Goal: Information Seeking & Learning: Learn about a topic

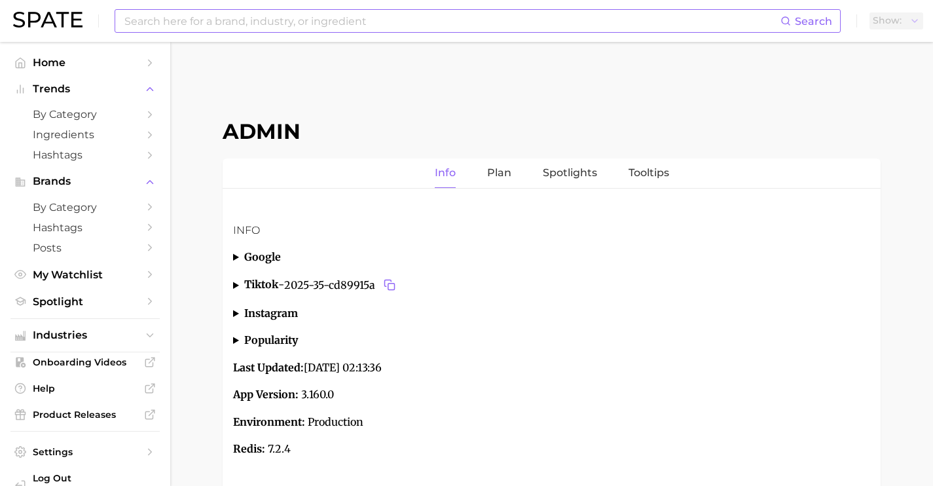
click at [335, 22] on input at bounding box center [451, 21] width 657 height 22
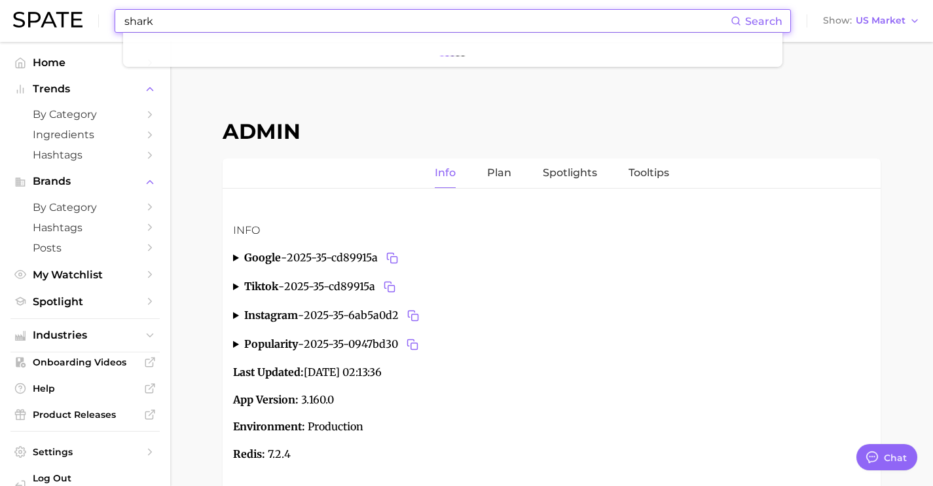
scroll to position [4920, 0]
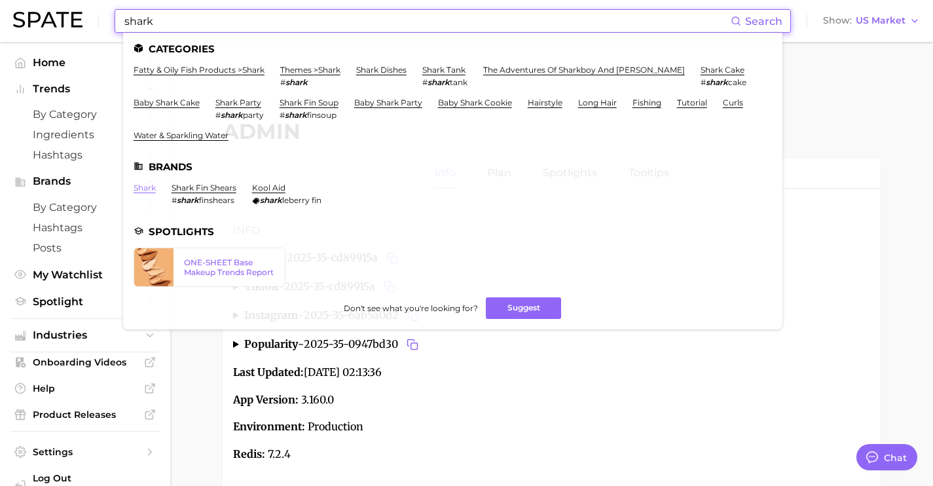
type input "shark"
click at [141, 187] on link "shark" at bounding box center [145, 188] width 22 height 10
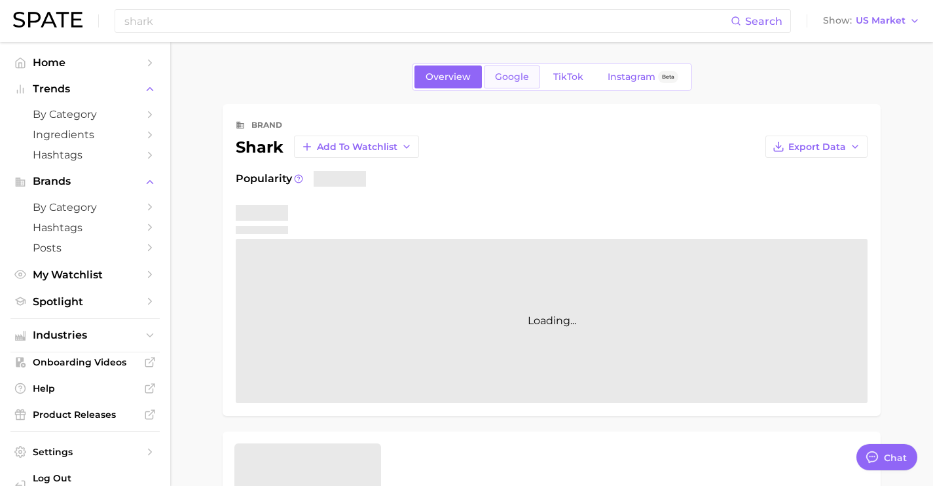
type textarea "x"
click at [495, 73] on span "Google" at bounding box center [512, 76] width 34 height 11
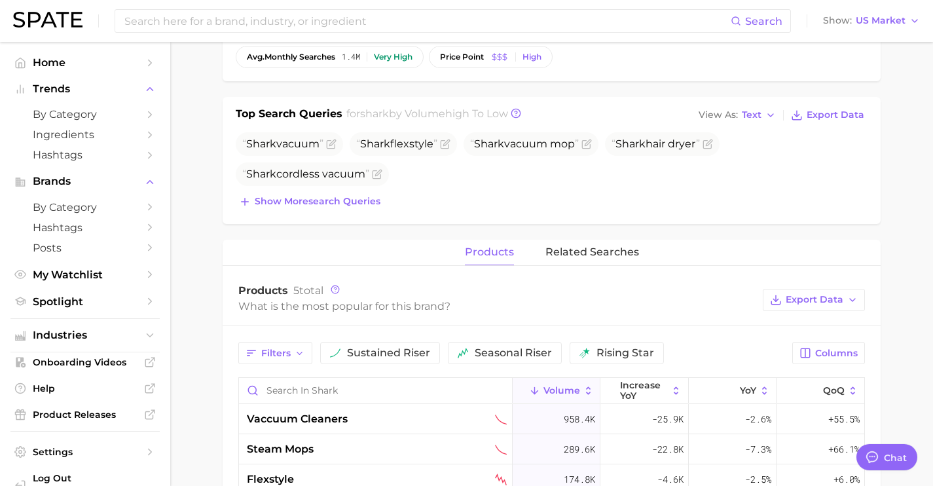
scroll to position [353, 0]
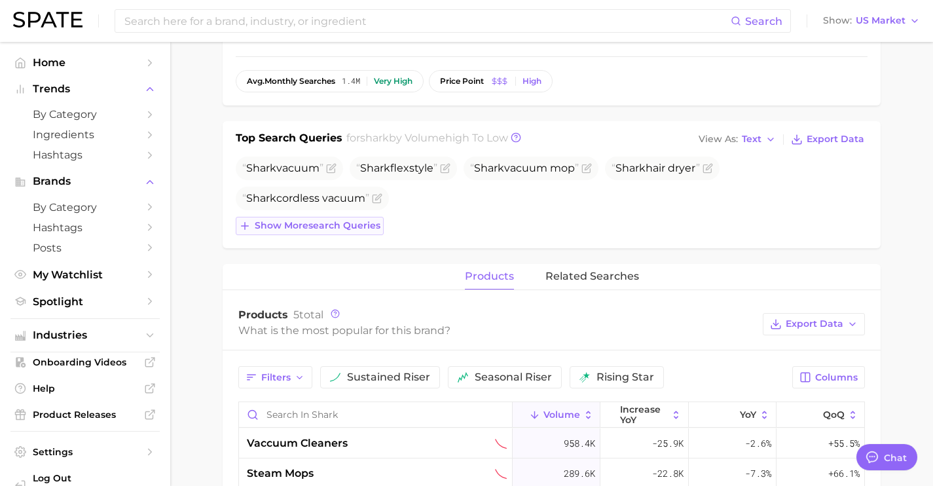
click at [354, 223] on span "Show more search queries" at bounding box center [318, 225] width 126 height 11
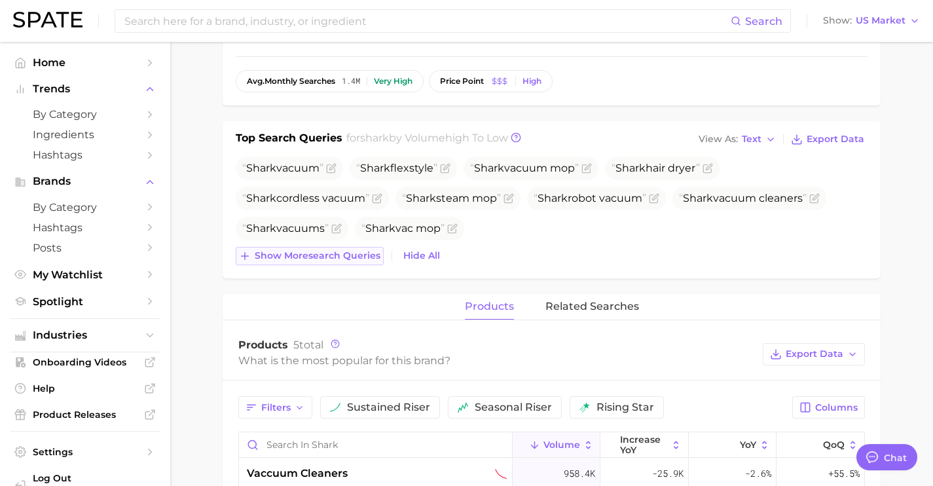
click at [359, 258] on span "Show more search queries" at bounding box center [318, 255] width 126 height 11
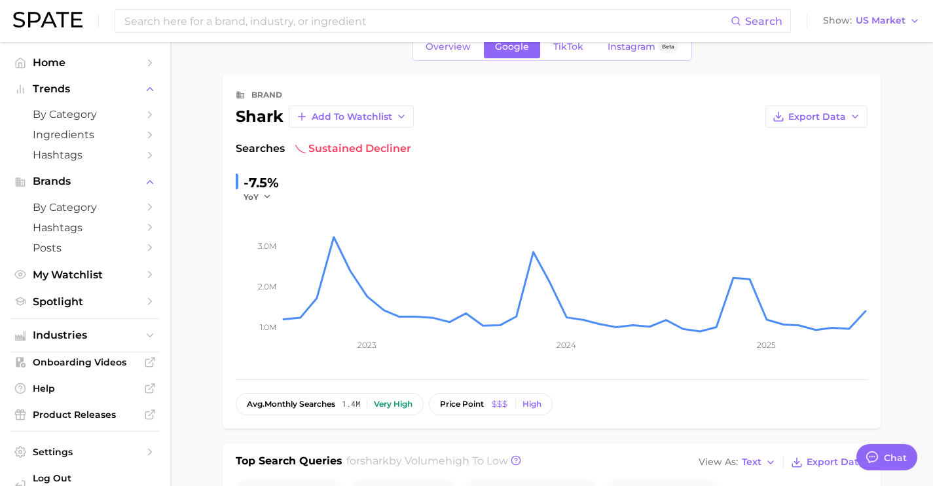
scroll to position [0, 0]
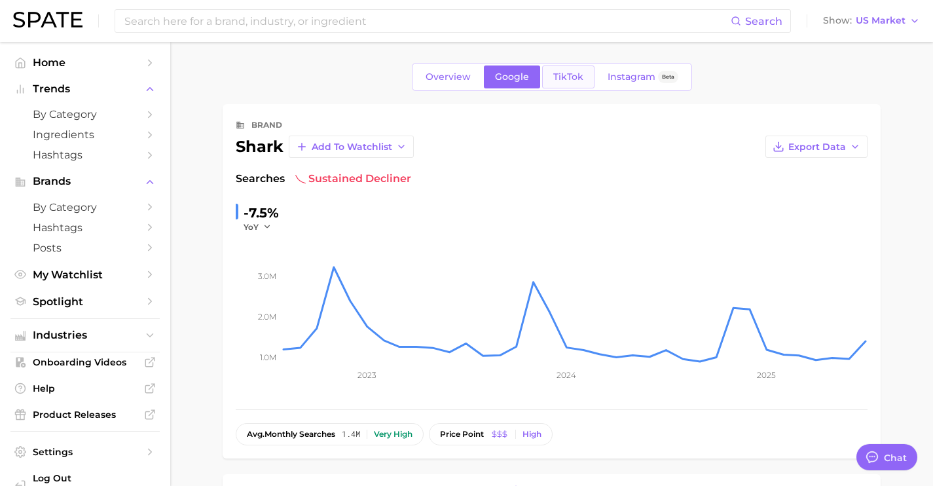
click at [549, 69] on link "TikTok" at bounding box center [568, 76] width 52 height 23
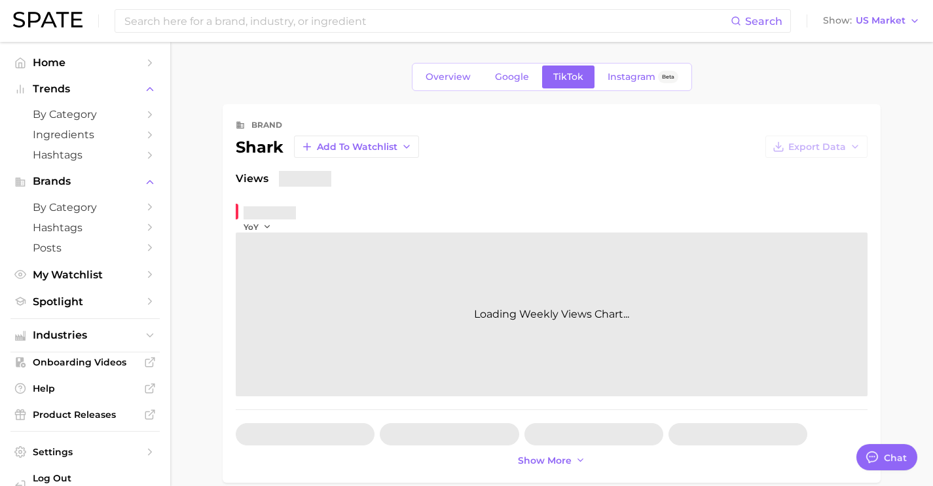
scroll to position [456, 0]
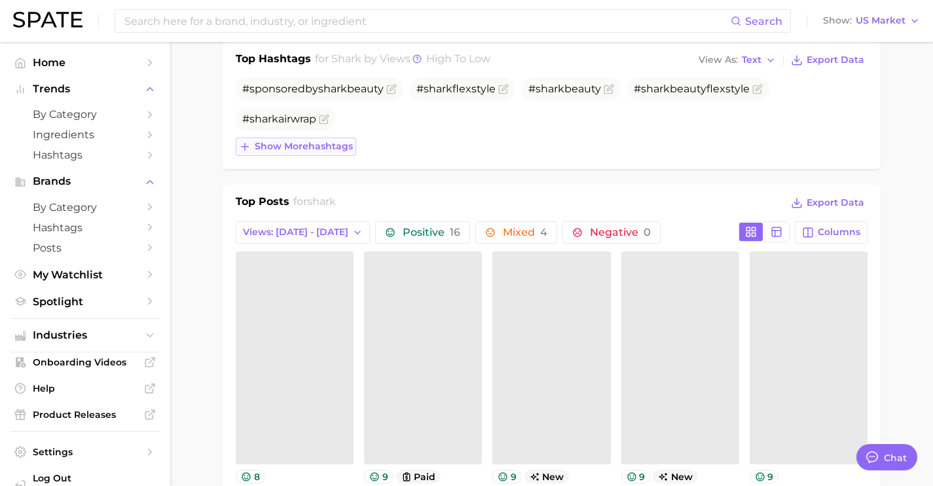
click at [327, 145] on span "Show more hashtags" at bounding box center [304, 146] width 98 height 11
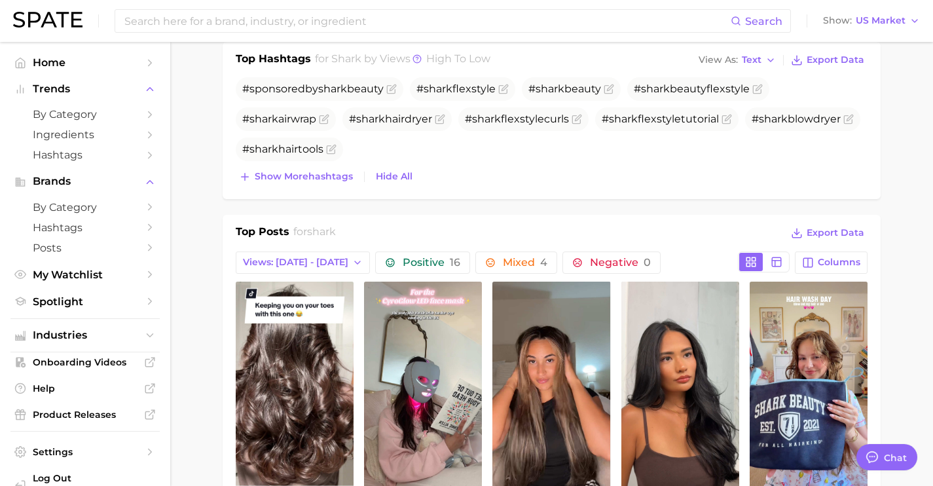
scroll to position [0, 0]
click at [346, 172] on span "Show more hashtags" at bounding box center [304, 176] width 98 height 11
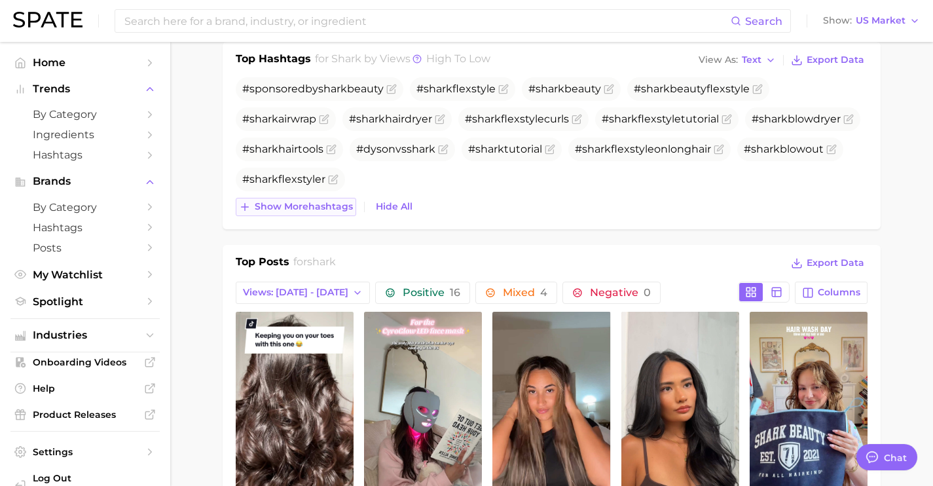
click at [329, 204] on span "Show more hashtags" at bounding box center [304, 206] width 98 height 11
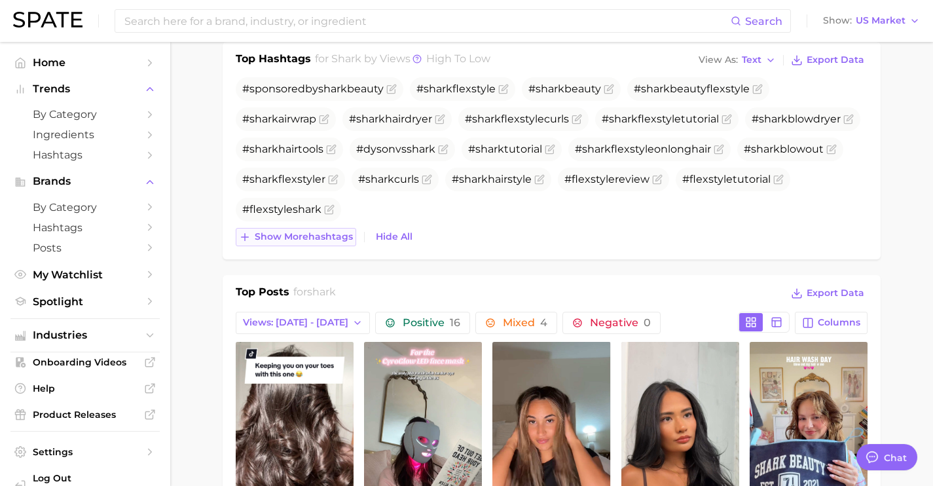
click at [348, 232] on span "Show more hashtags" at bounding box center [304, 236] width 98 height 11
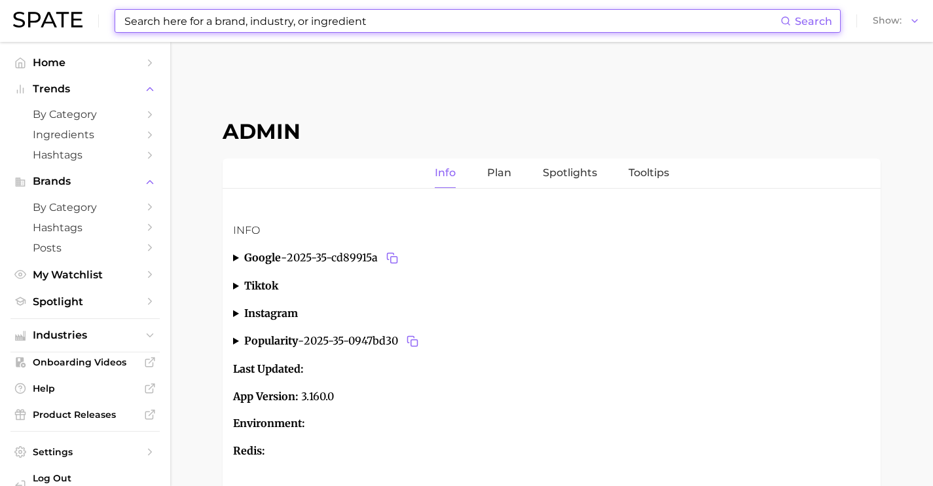
click at [236, 16] on input at bounding box center [451, 21] width 657 height 22
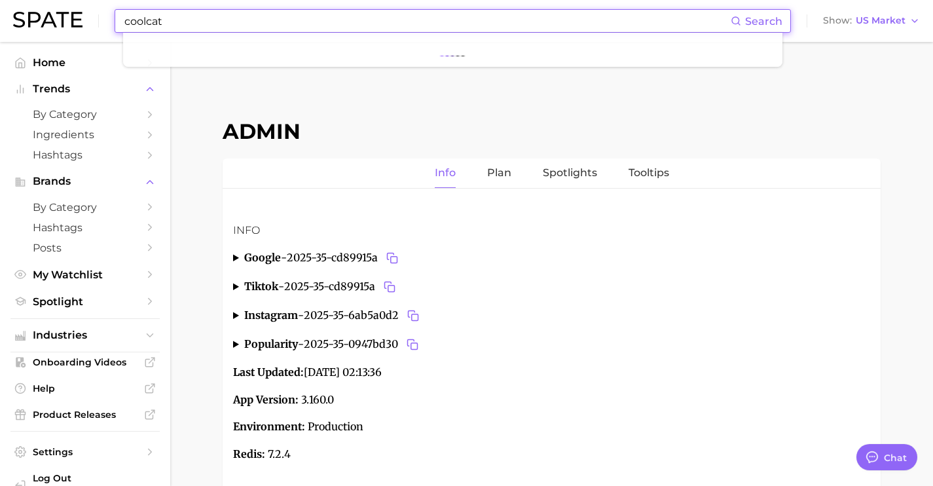
scroll to position [4920, 0]
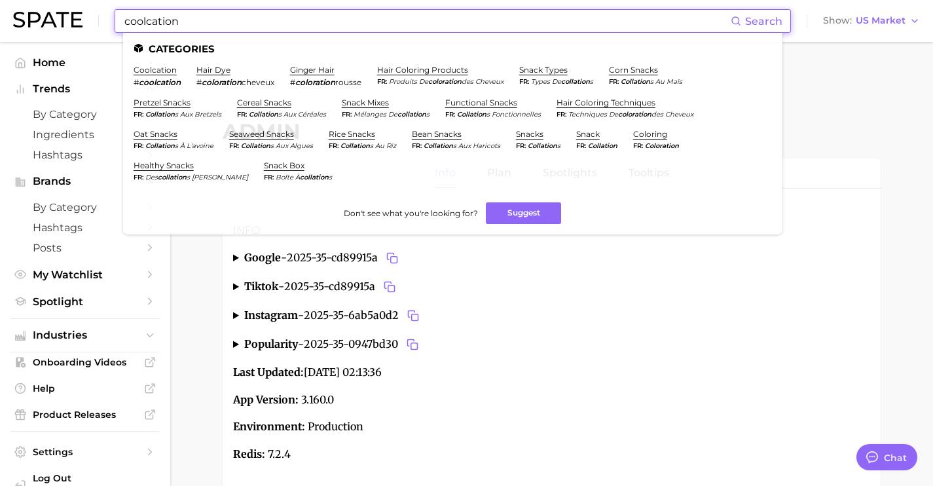
drag, startPoint x: 403, startPoint y: 21, endPoint x: 71, endPoint y: 1, distance: 332.5
click at [72, 1] on div "coolcation Search Categories coolcation # coolcation hair dye # coloration chev…" at bounding box center [466, 21] width 907 height 42
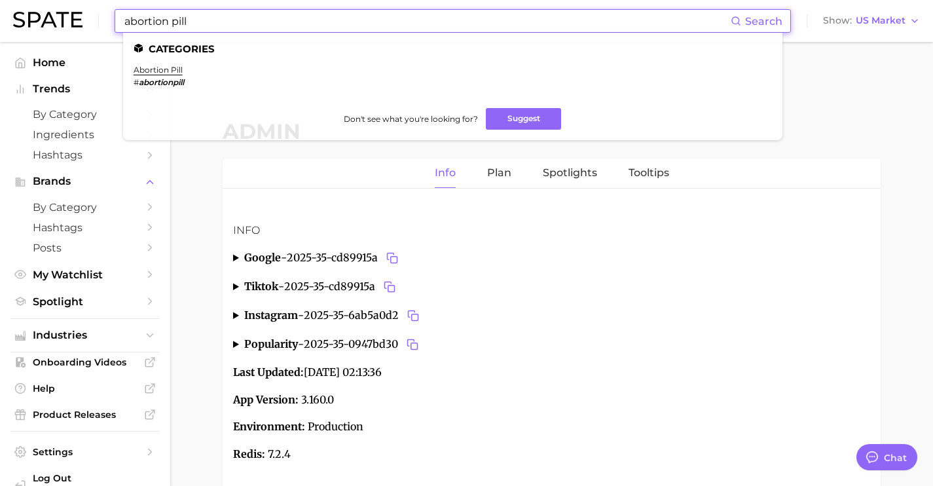
drag, startPoint x: 304, startPoint y: 19, endPoint x: 42, endPoint y: -3, distance: 262.7
click at [42, 0] on html "abortion pill Search Categories abortion pill # abortionpill Don't see what you…" at bounding box center [466, 243] width 933 height 486
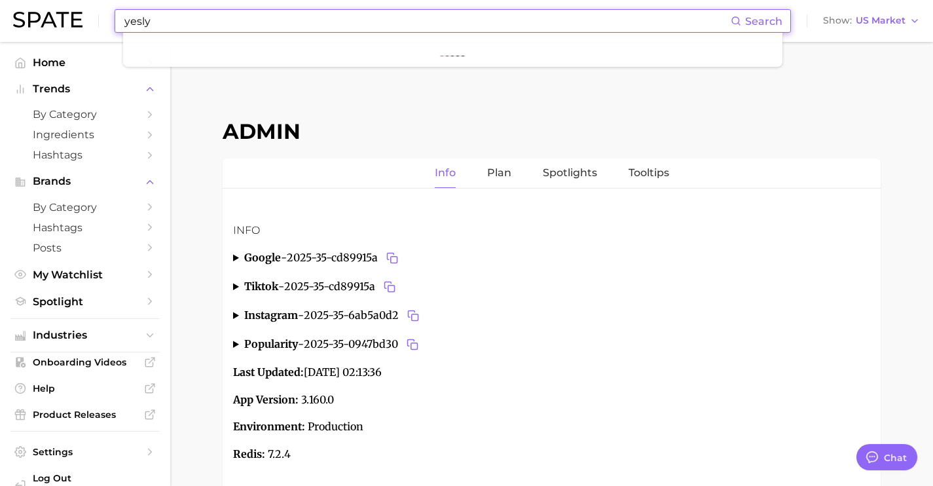
paste input "https://yeslywater.com/"
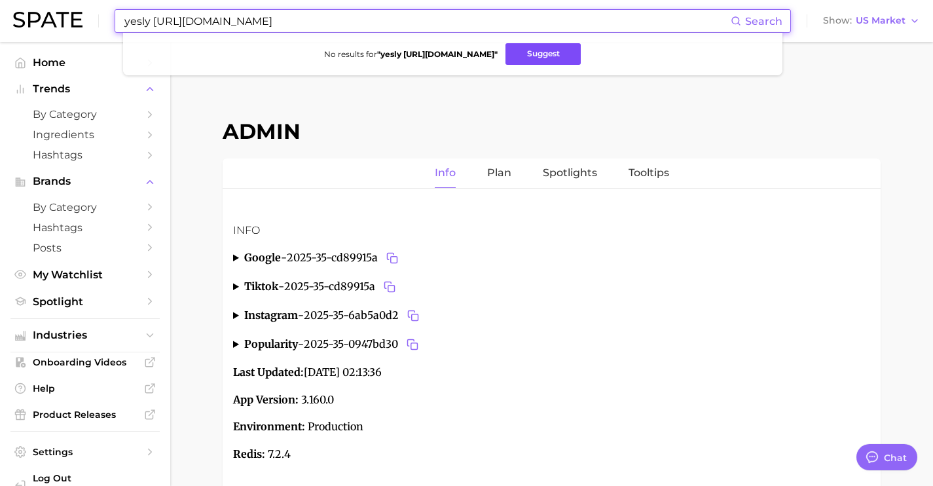
click at [537, 58] on button "Suggest" at bounding box center [542, 54] width 75 height 22
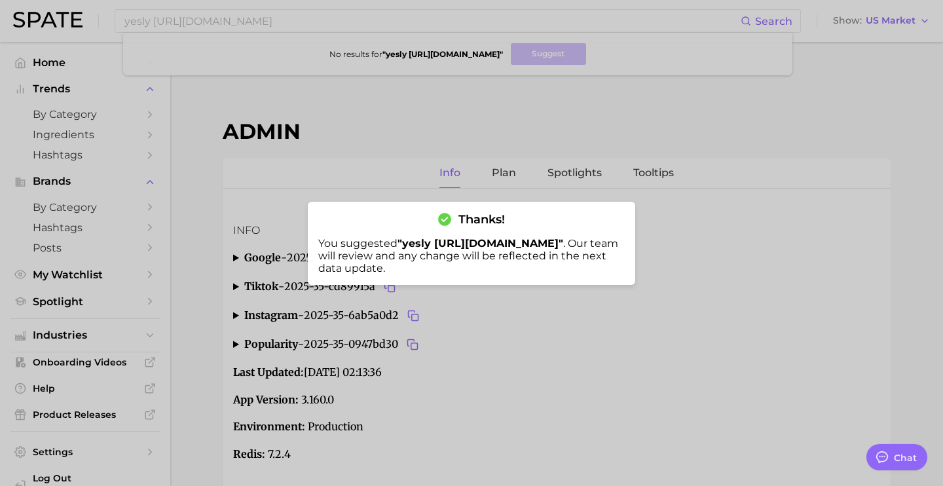
click at [353, 26] on div at bounding box center [471, 243] width 943 height 486
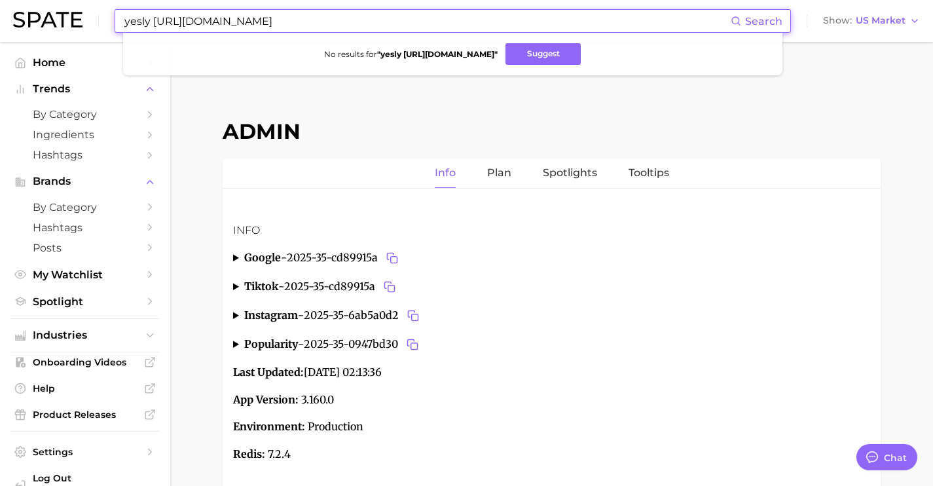
drag, startPoint x: 173, startPoint y: 6, endPoint x: 71, endPoint y: 0, distance: 102.3
click at [76, 4] on div "yesly https://yeslywater.com/ Search No results for " yesly https://yeslywater.…" at bounding box center [466, 21] width 907 height 42
click at [510, 56] on button "Suggest" at bounding box center [516, 54] width 75 height 22
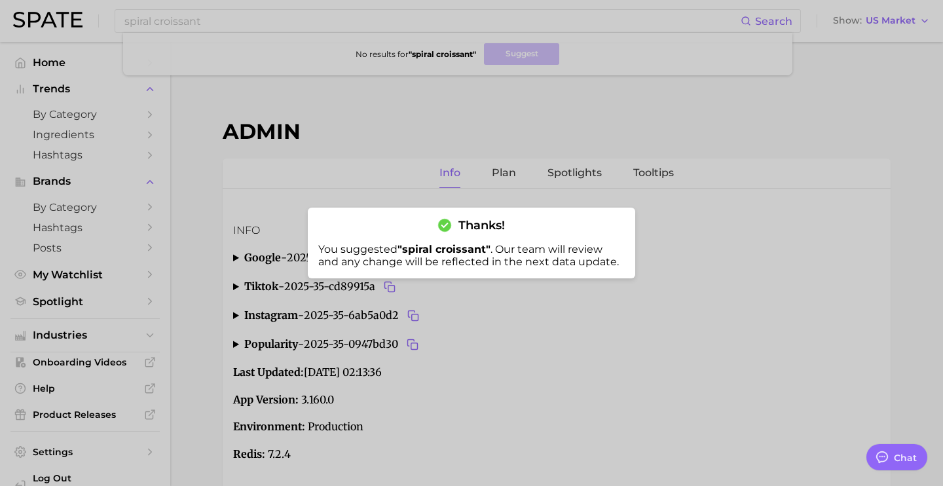
click at [378, 6] on div at bounding box center [471, 243] width 943 height 486
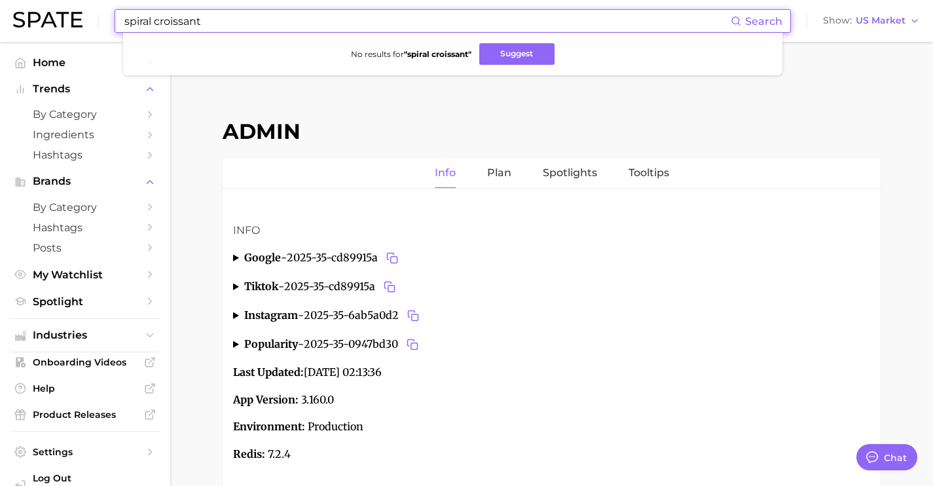
drag, startPoint x: 234, startPoint y: 7, endPoint x: 33, endPoint y: 7, distance: 200.9
click at [36, 9] on div "spiral croissant Search No results for " spiral croissant " Suggest Show US Mar…" at bounding box center [466, 21] width 907 height 42
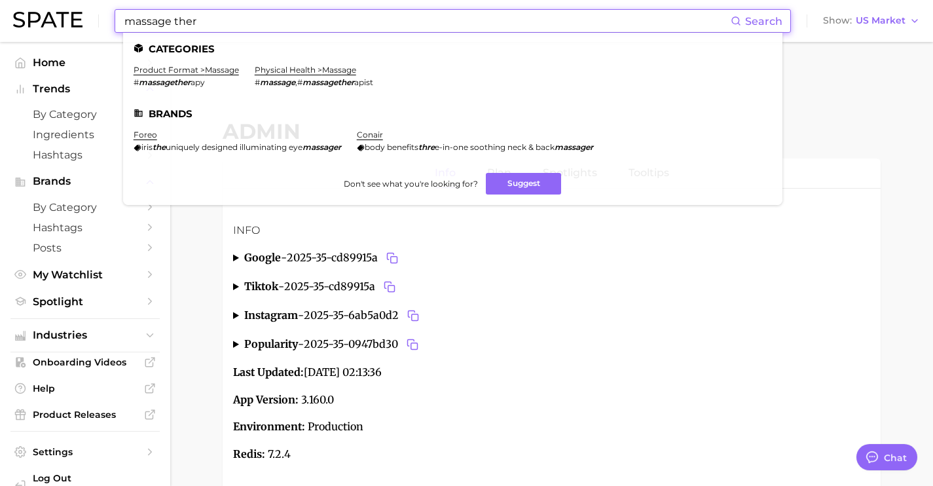
drag, startPoint x: 299, startPoint y: 14, endPoint x: 9, endPoint y: 8, distance: 290.0
click at [10, 9] on header "massage ther Search Categories product format > massage # massagether apy physi…" at bounding box center [466, 21] width 933 height 42
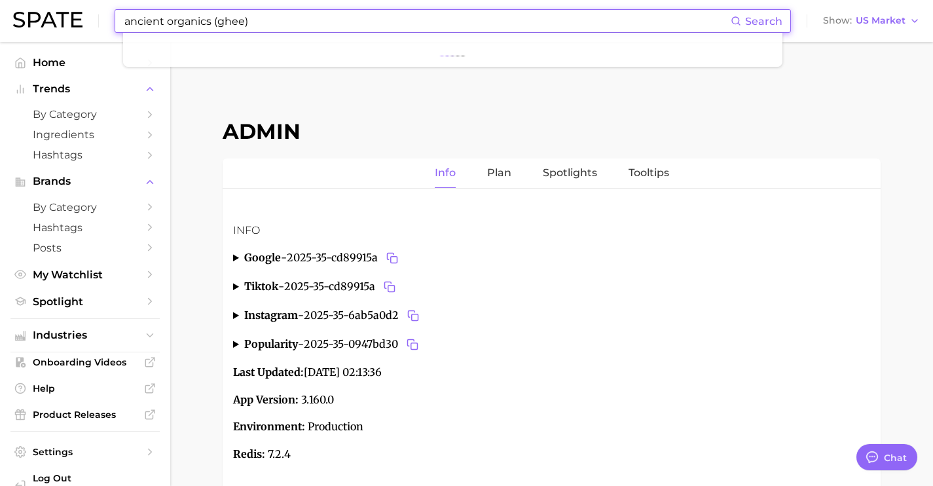
paste input "https://www.ancientorganics.com/"
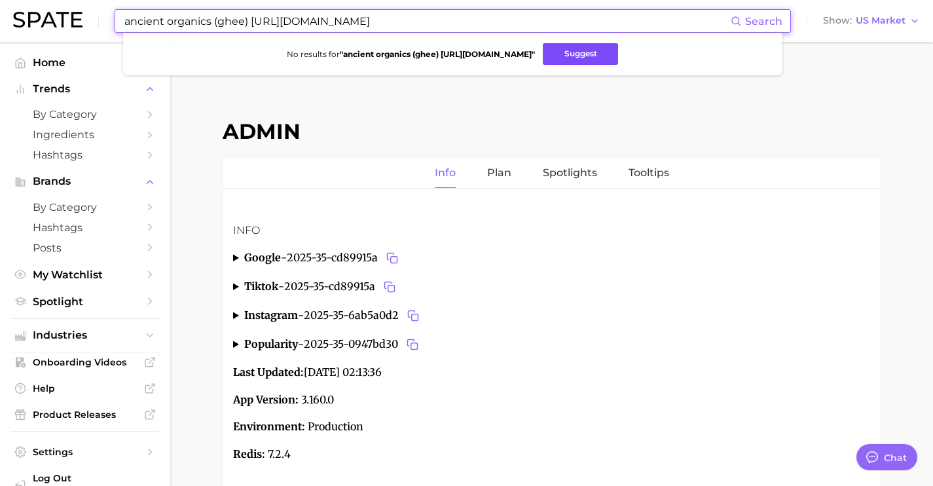
click at [618, 58] on button "Suggest" at bounding box center [580, 54] width 75 height 22
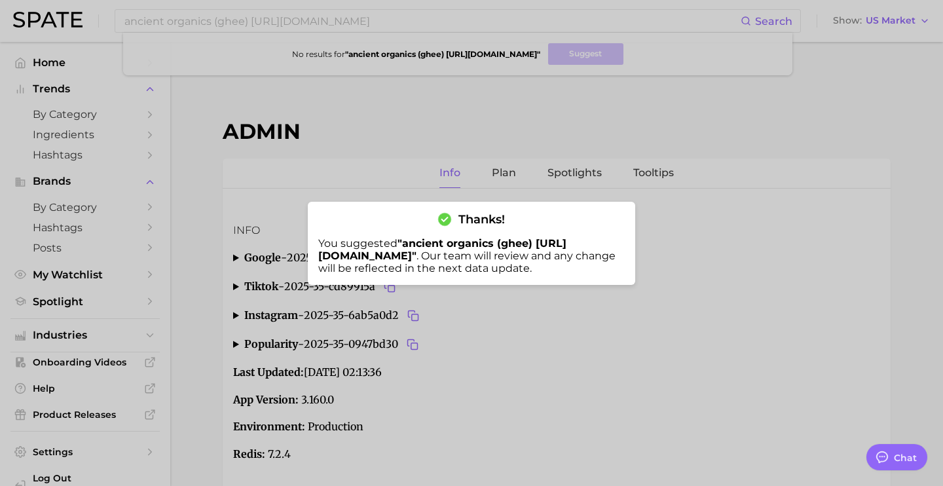
click at [320, 39] on div at bounding box center [471, 243] width 943 height 486
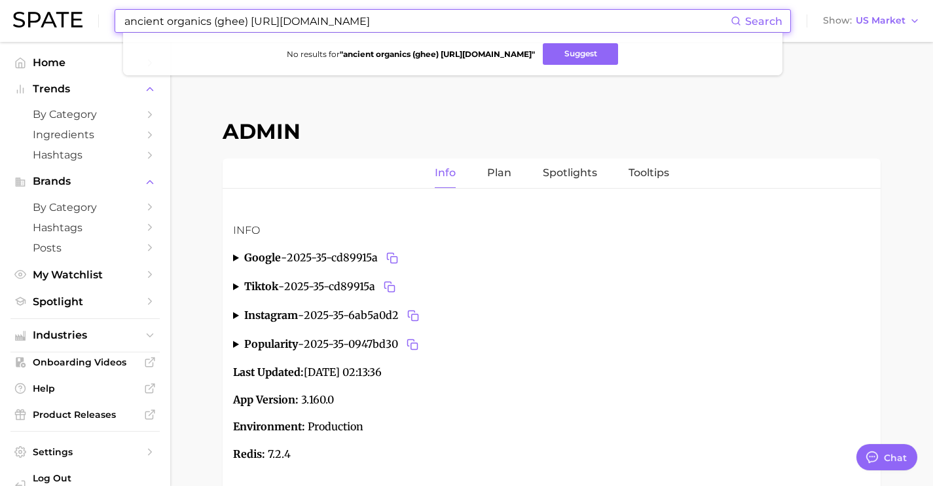
drag, startPoint x: 385, startPoint y: 17, endPoint x: 132, endPoint y: -6, distance: 254.3
click at [132, 0] on html "ancient organics (ghee) https://www.ancientorganics.com/ Search No results for …" at bounding box center [466, 243] width 933 height 486
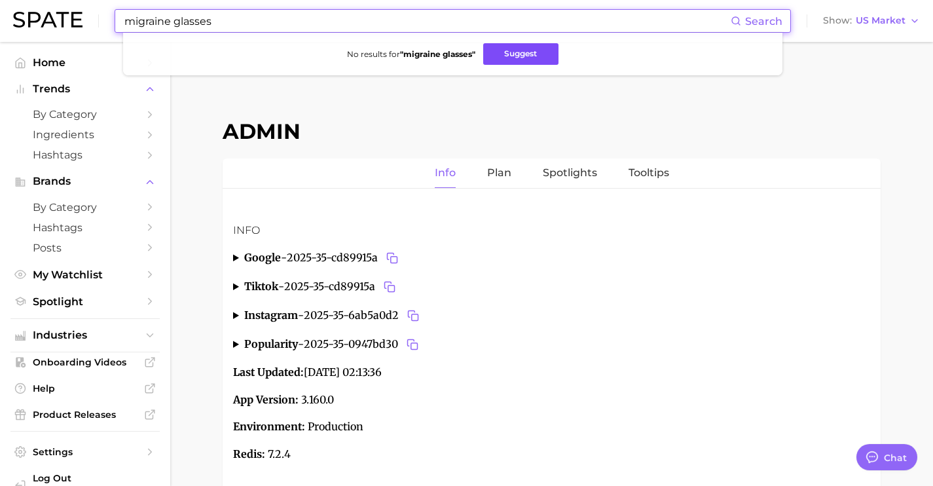
click at [538, 62] on button "Suggest" at bounding box center [520, 54] width 75 height 22
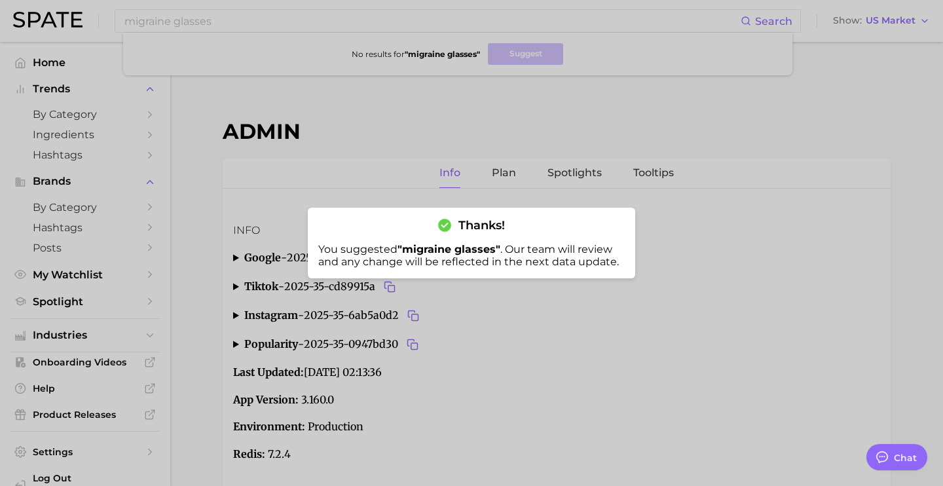
click at [304, 40] on div at bounding box center [471, 243] width 943 height 486
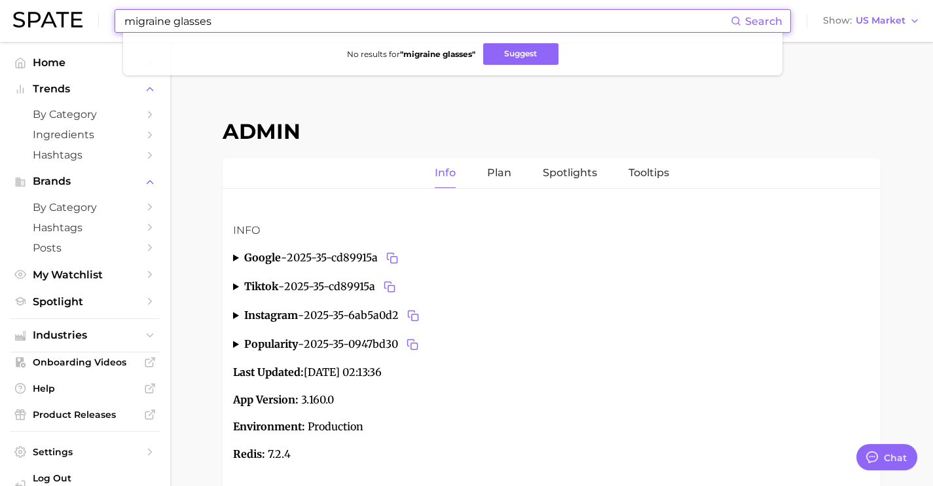
drag, startPoint x: 265, startPoint y: 27, endPoint x: 81, endPoint y: 0, distance: 186.5
click at [81, 0] on div "migraine glasses Search No results for " migraine glasses " Suggest Show US Mar…" at bounding box center [466, 21] width 907 height 42
click at [501, 52] on button "Suggest" at bounding box center [513, 54] width 75 height 22
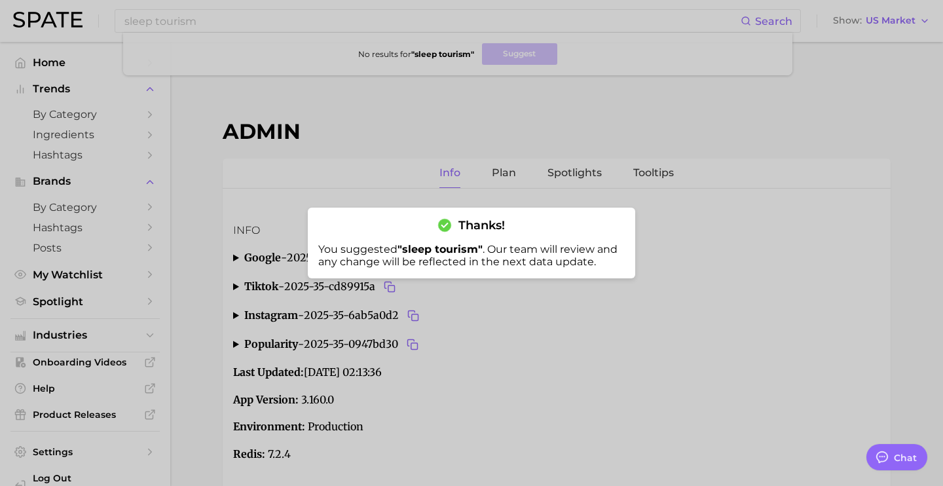
click at [471, 16] on div at bounding box center [471, 243] width 943 height 486
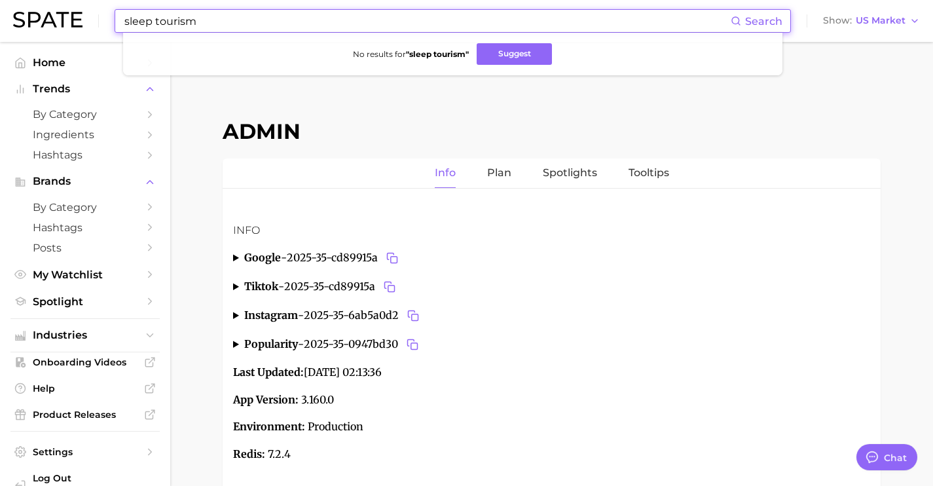
drag, startPoint x: 448, startPoint y: 20, endPoint x: 30, endPoint y: 3, distance: 418.6
click at [73, 10] on div "sleep tourism Search No results for " sleep tourism " Suggest Show US Market" at bounding box center [466, 21] width 907 height 42
type input "cooling tech"
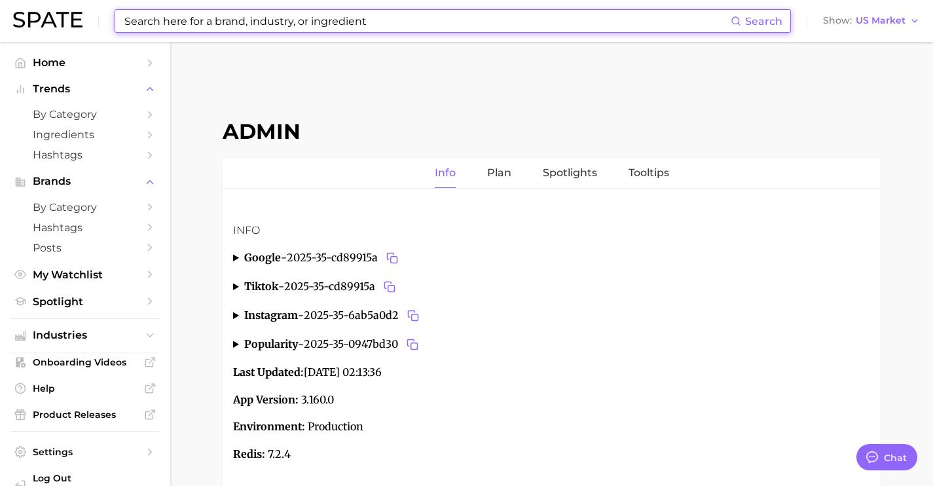
click at [682, 29] on input at bounding box center [426, 21] width 607 height 22
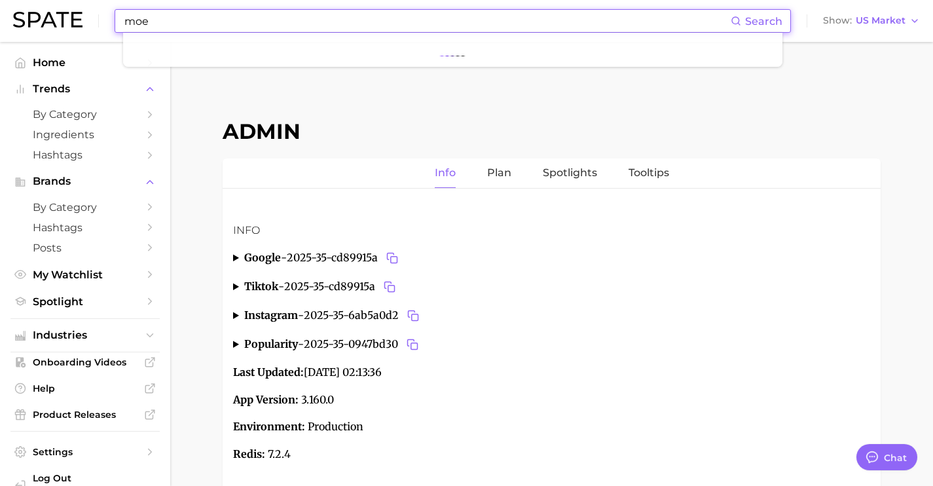
type input "moev"
type textarea "x"
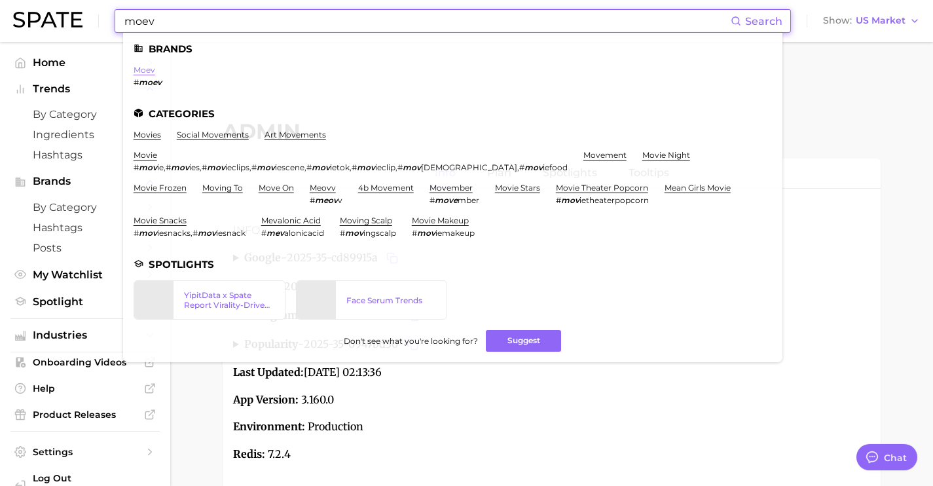
type input "moev"
click at [139, 70] on link "moev" at bounding box center [145, 70] width 22 height 10
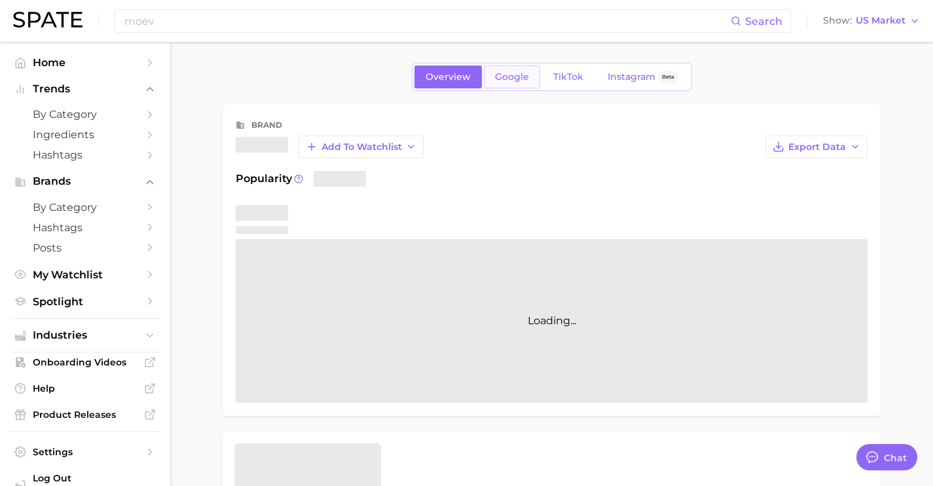
click at [515, 86] on link "Google" at bounding box center [512, 76] width 56 height 23
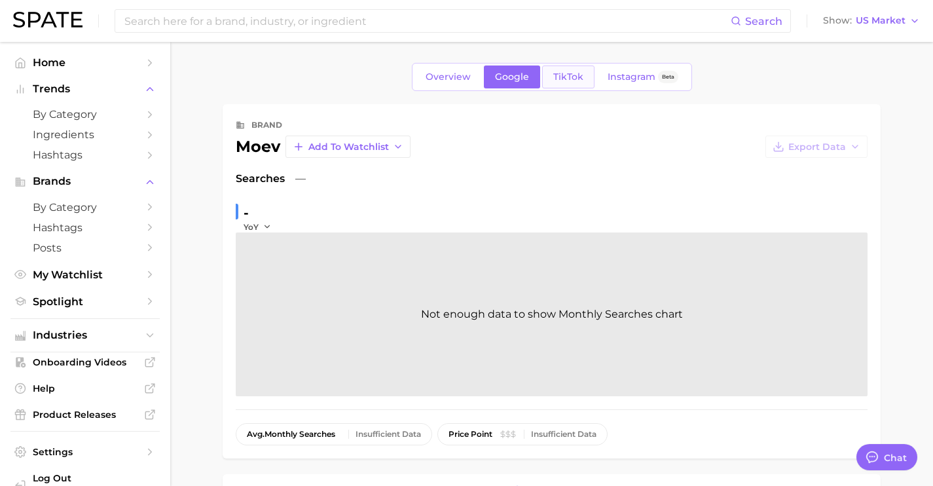
click at [564, 76] on span "TikTok" at bounding box center [568, 76] width 30 height 11
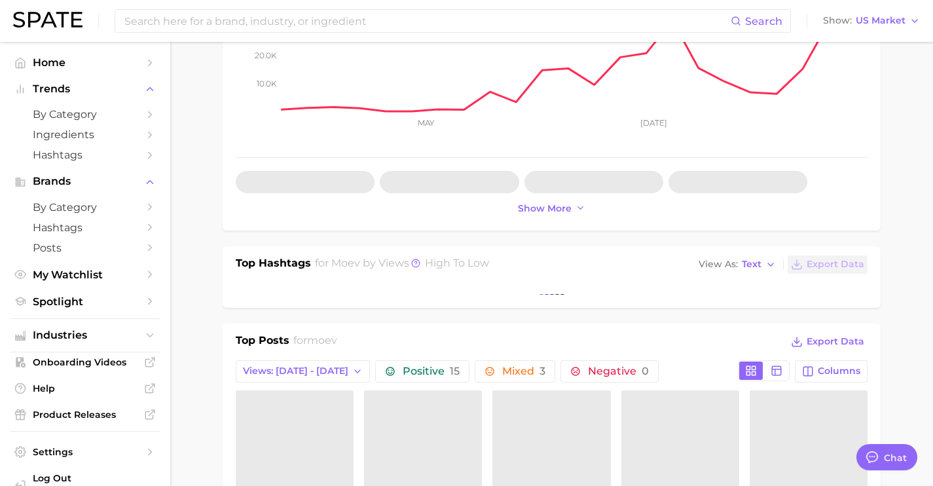
type textarea "x"
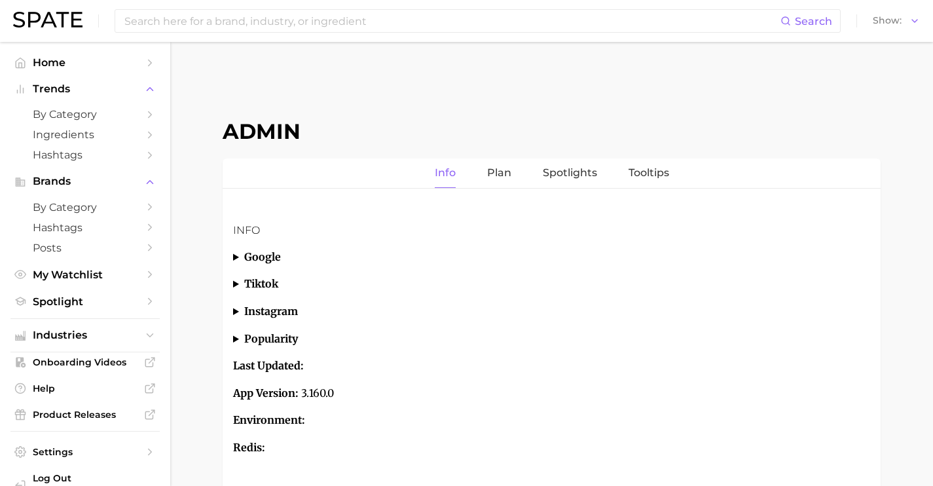
click at [229, 16] on input at bounding box center [451, 21] width 657 height 22
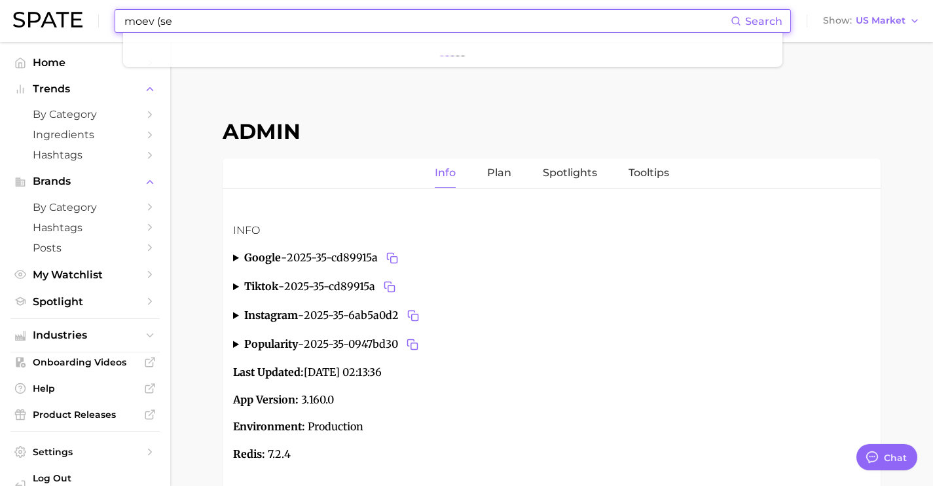
type input "moev (sea"
type textarea "x"
drag, startPoint x: 160, startPoint y: 21, endPoint x: 196, endPoint y: 29, distance: 36.4
click at [160, 21] on input "moev (search)" at bounding box center [426, 21] width 607 height 22
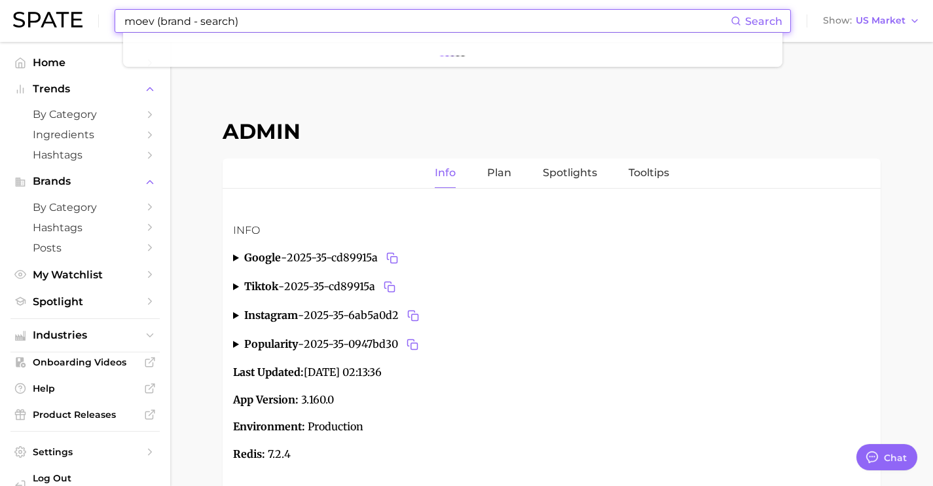
click at [234, 22] on input "moev (brand - search)" at bounding box center [426, 21] width 607 height 22
click at [547, 54] on button "Suggest" at bounding box center [547, 54] width 75 height 22
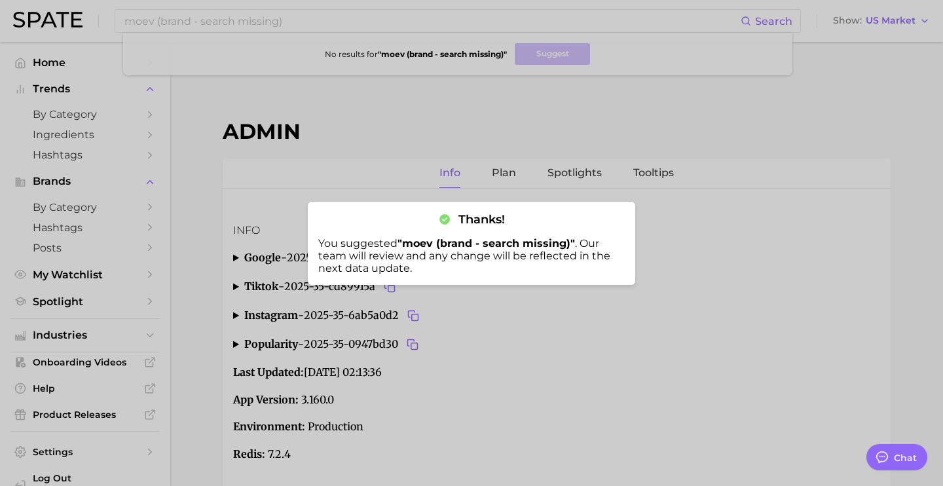
click at [338, 27] on div at bounding box center [471, 243] width 943 height 486
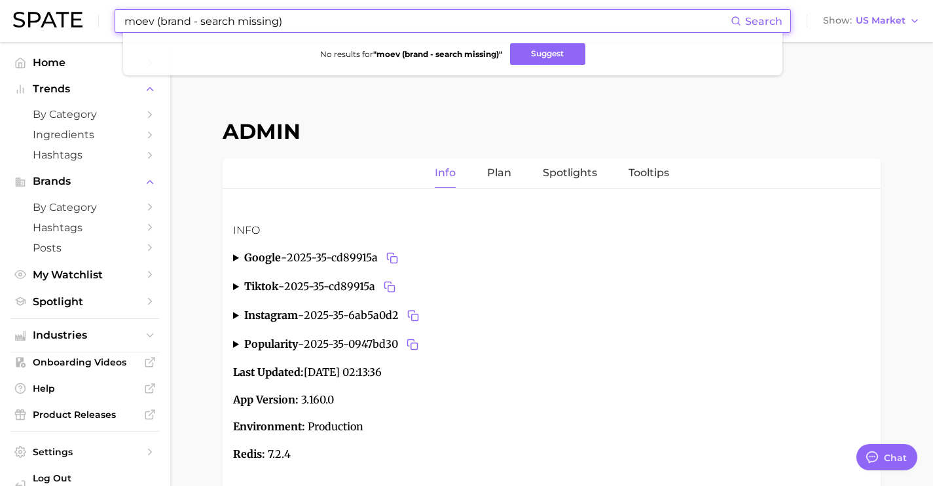
drag, startPoint x: 319, startPoint y: 24, endPoint x: 0, endPoint y: 26, distance: 318.8
click at [0, 28] on header "moev (brand - search missing) Search No results for " moev (brand - search miss…" at bounding box center [466, 21] width 933 height 42
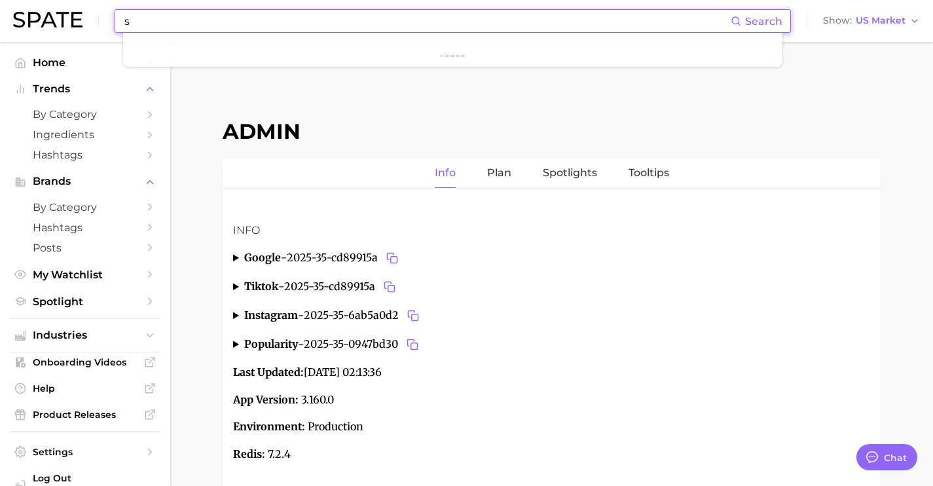
drag, startPoint x: 328, startPoint y: 22, endPoint x: 0, endPoint y: 16, distance: 328.0
click at [0, 16] on header "s Search Show US Market" at bounding box center [466, 21] width 933 height 42
click at [514, 56] on button "Suggest" at bounding box center [519, 54] width 75 height 22
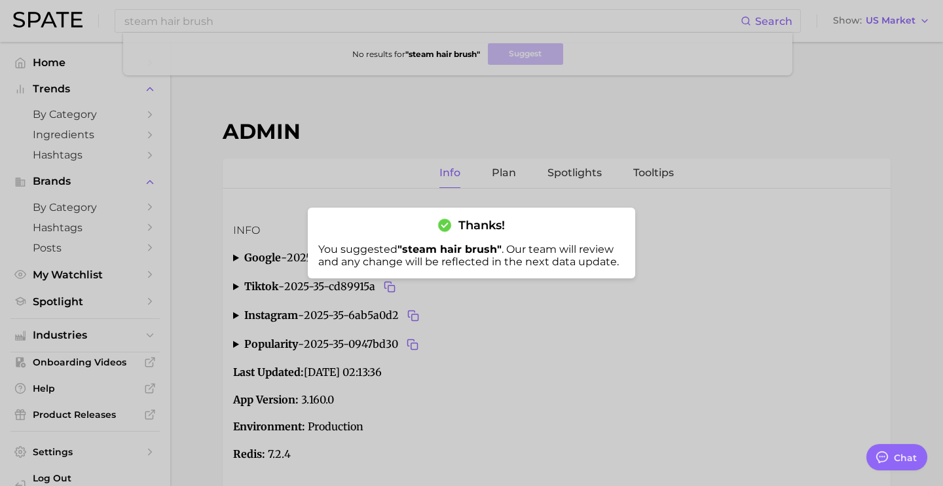
click at [175, 30] on div at bounding box center [471, 243] width 943 height 486
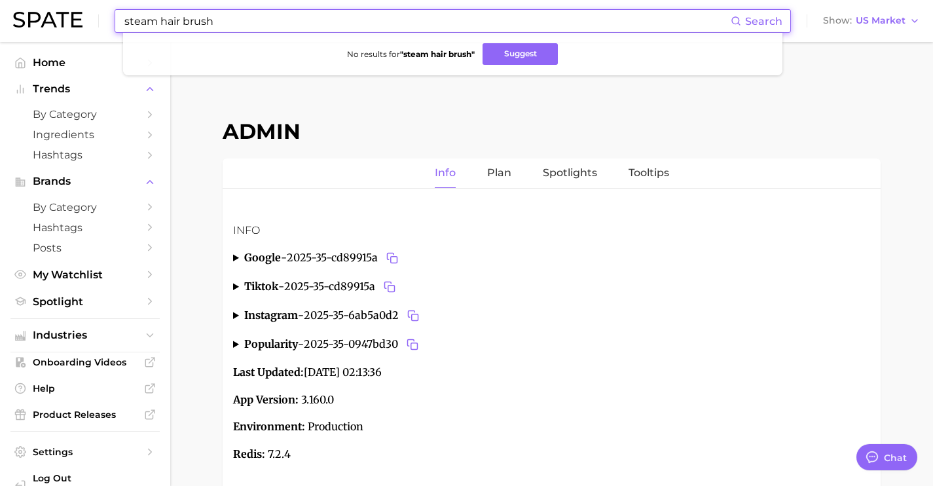
drag, startPoint x: 278, startPoint y: 26, endPoint x: 2, endPoint y: 14, distance: 276.5
click at [0, 14] on header "steam hair brush Search No results for " steam hair brush " Suggest Show US Mar…" at bounding box center [466, 21] width 933 height 42
paste input "straightener"
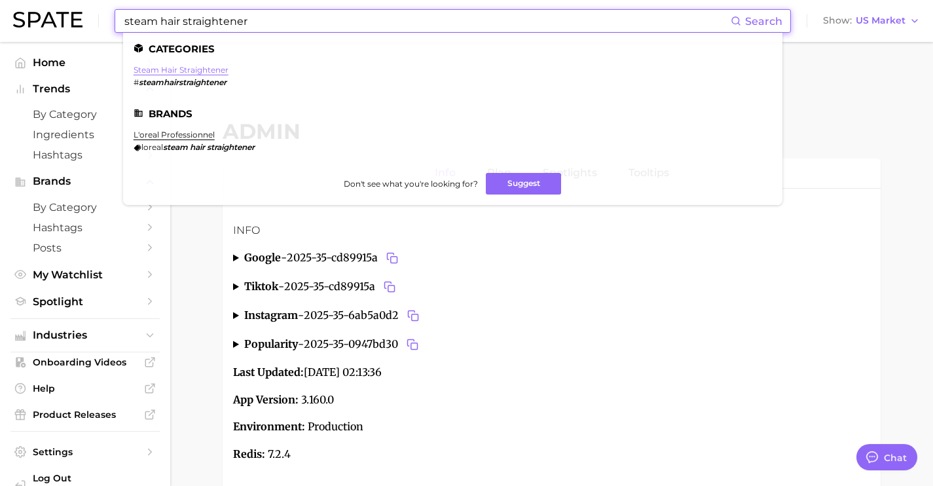
type input "steam hair straightener"
click at [209, 67] on link "steam hair straightener" at bounding box center [181, 70] width 95 height 10
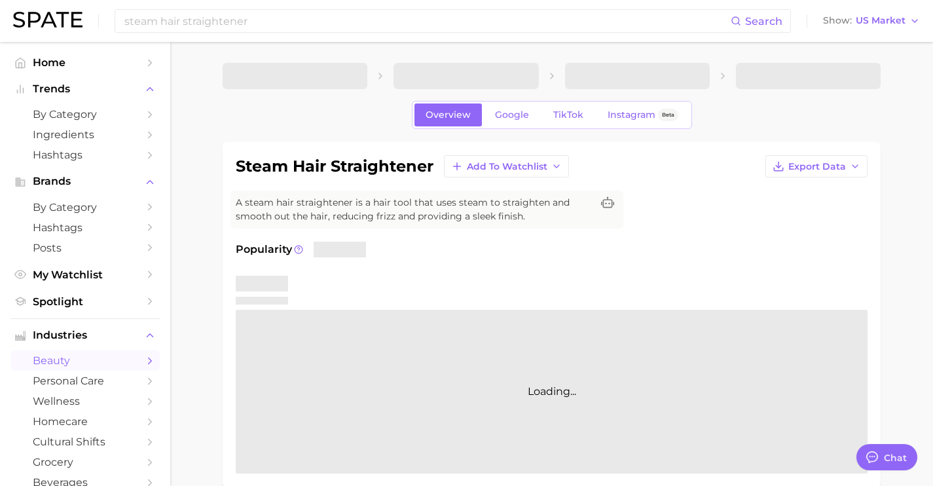
type textarea "x"
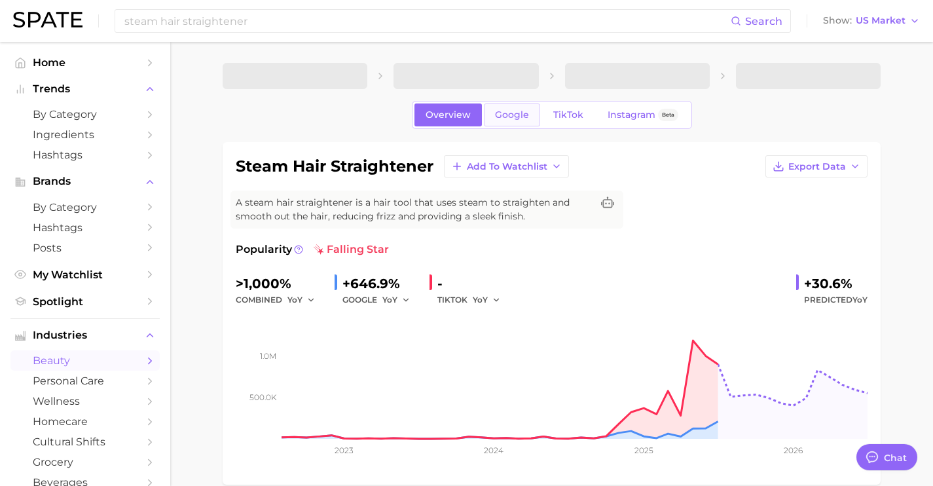
click at [495, 114] on span "Google" at bounding box center [512, 114] width 34 height 11
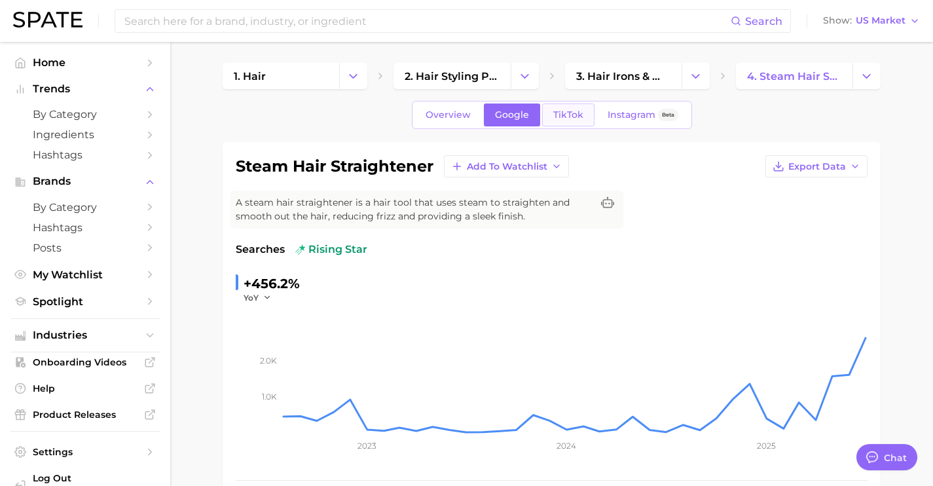
click at [565, 115] on span "TikTok" at bounding box center [568, 114] width 30 height 11
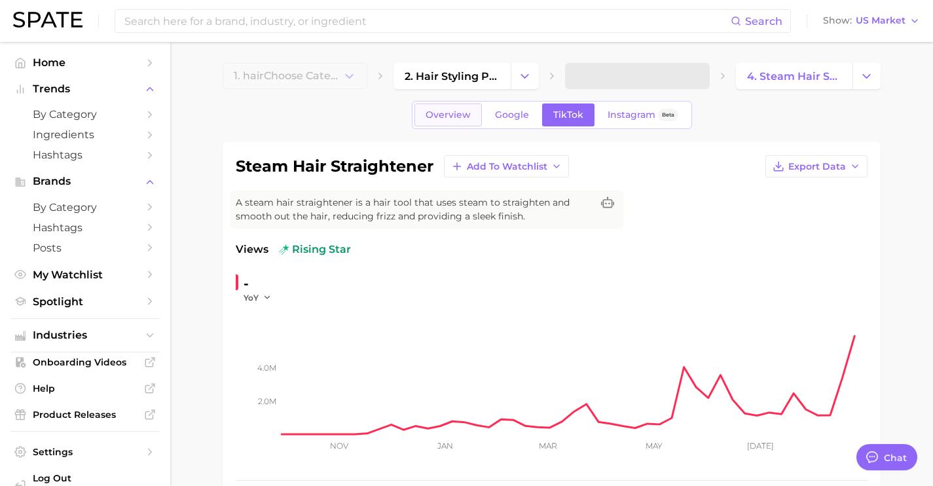
click at [464, 115] on span "Overview" at bounding box center [447, 114] width 45 height 11
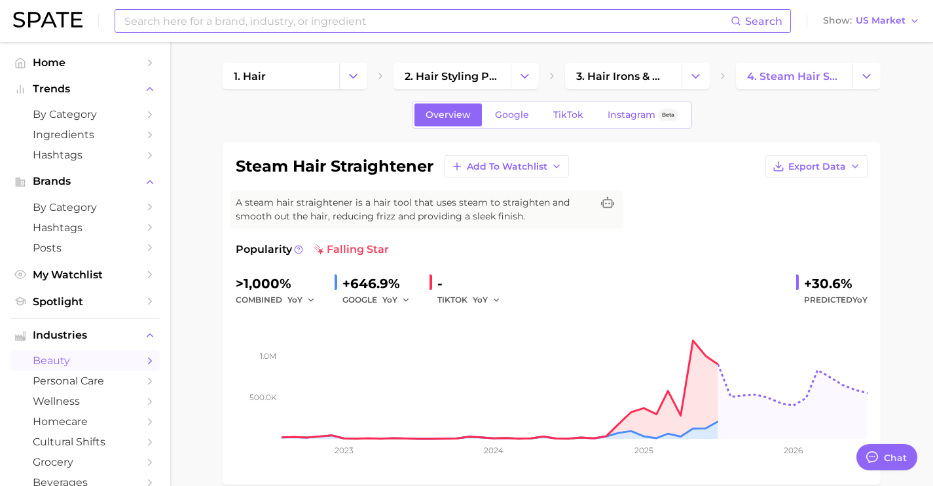
click at [401, 32] on div "Search" at bounding box center [453, 21] width 676 height 24
click at [403, 26] on input at bounding box center [426, 21] width 607 height 22
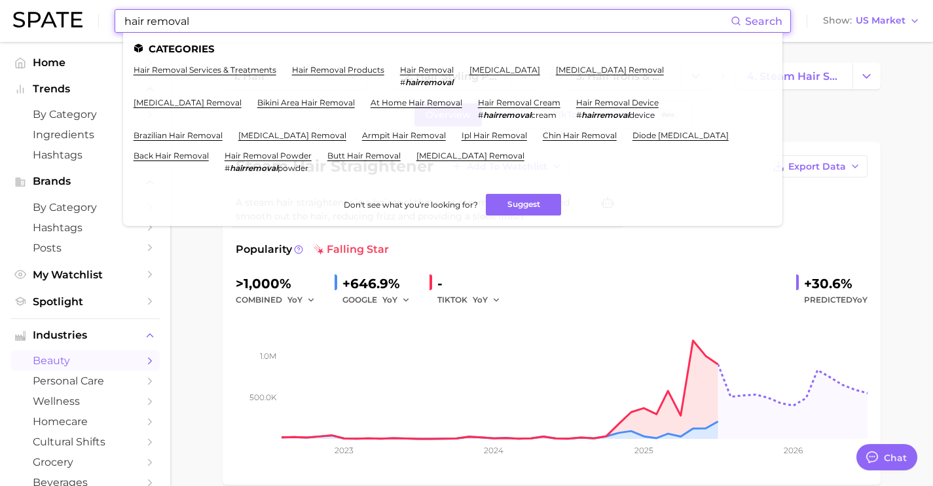
type input "hair removal"
